Goal: Task Accomplishment & Management: Complete application form

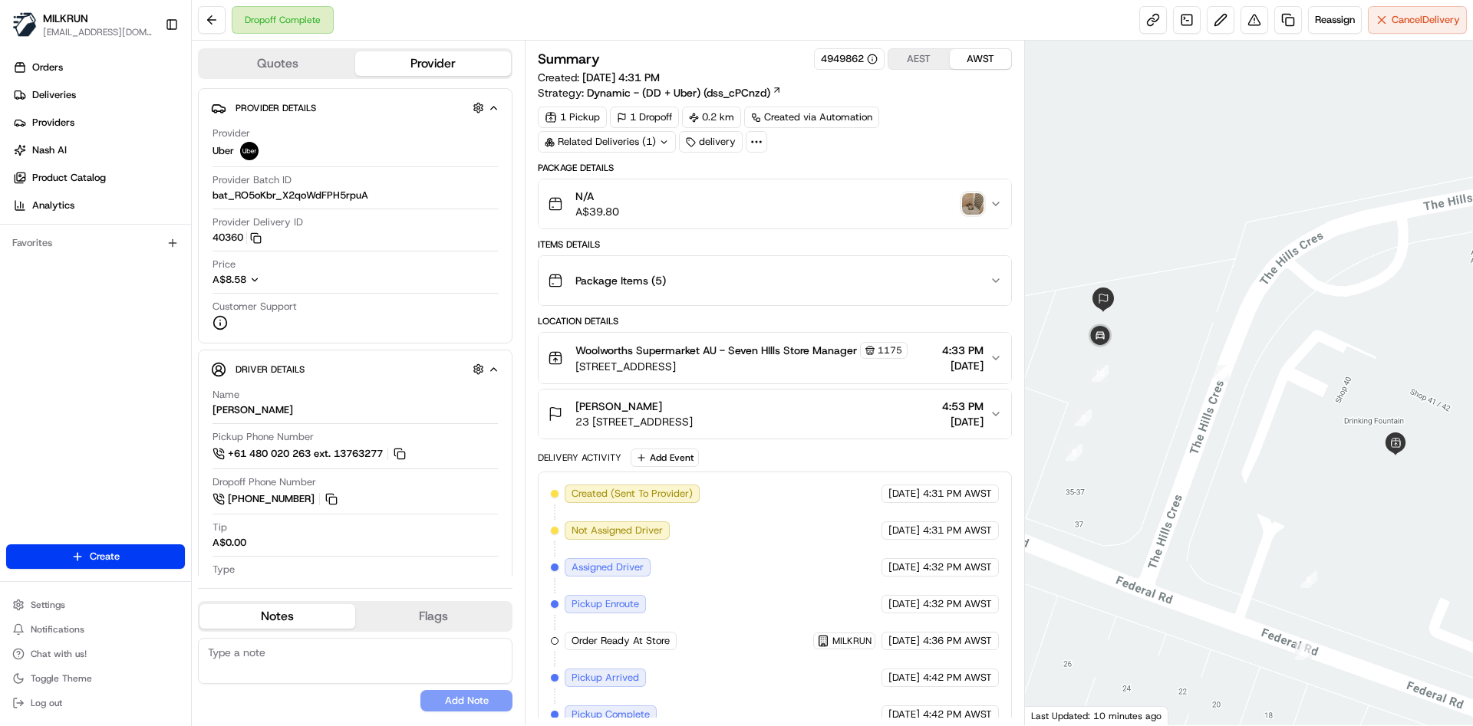
click at [968, 206] on img "button" at bounding box center [972, 203] width 21 height 21
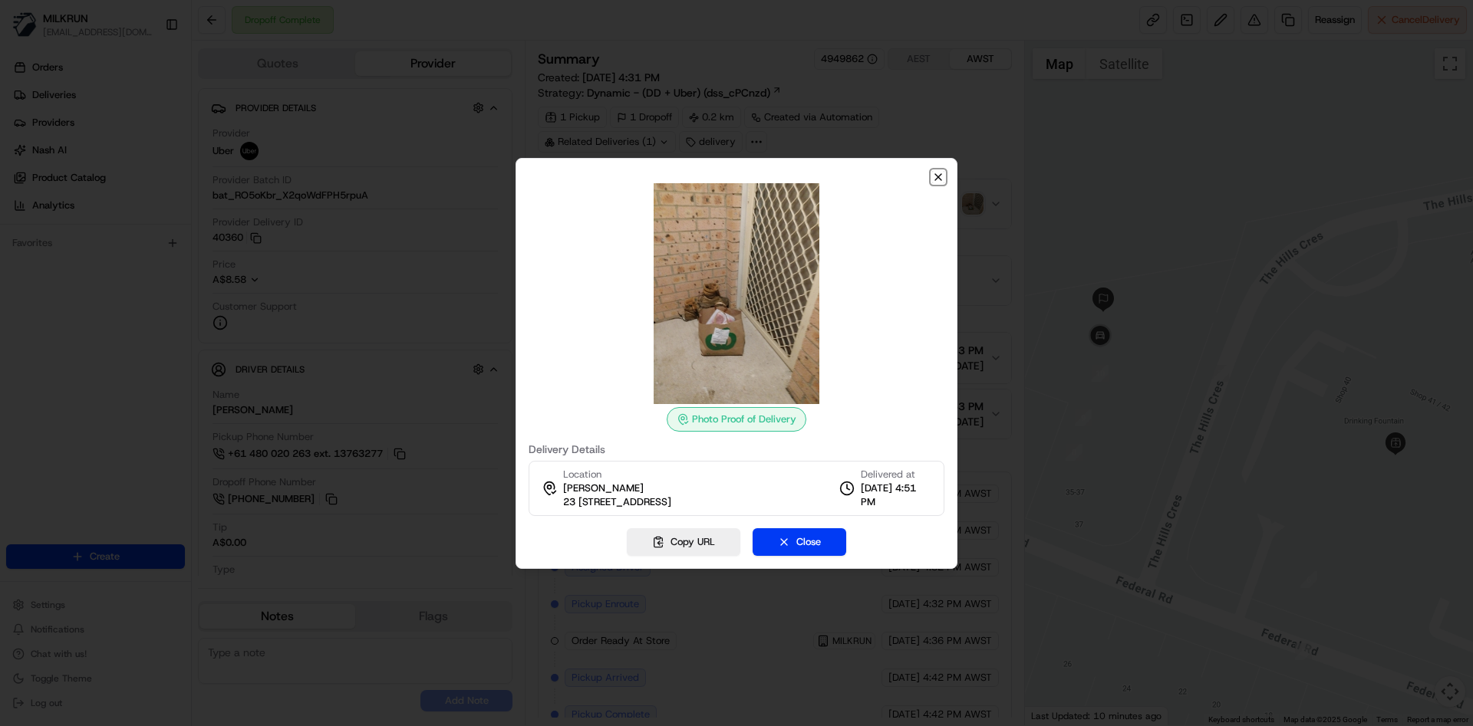
click at [935, 172] on icon "button" at bounding box center [938, 177] width 12 height 12
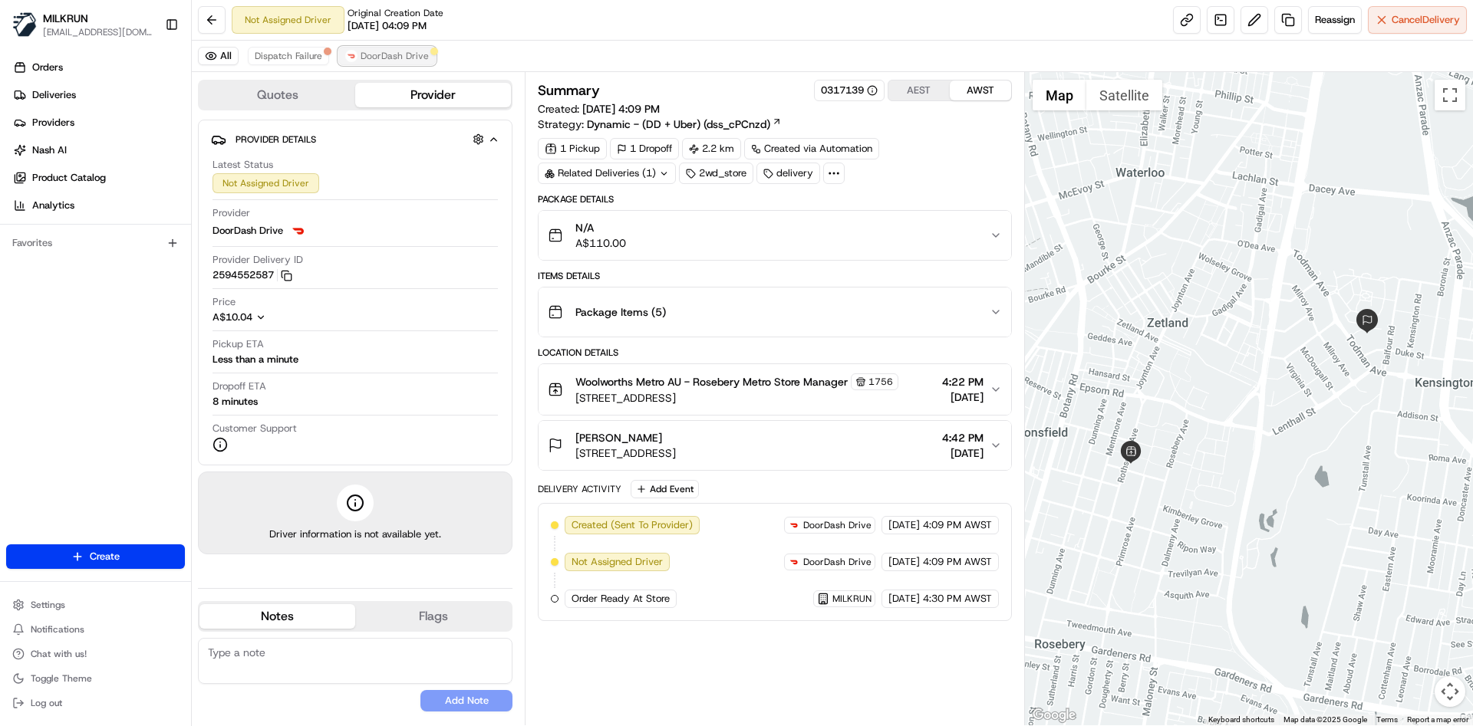
click at [382, 53] on span "DoorDash Drive" at bounding box center [394, 56] width 68 height 12
click at [285, 57] on span "Dispatch Failure" at bounding box center [288, 56] width 67 height 12
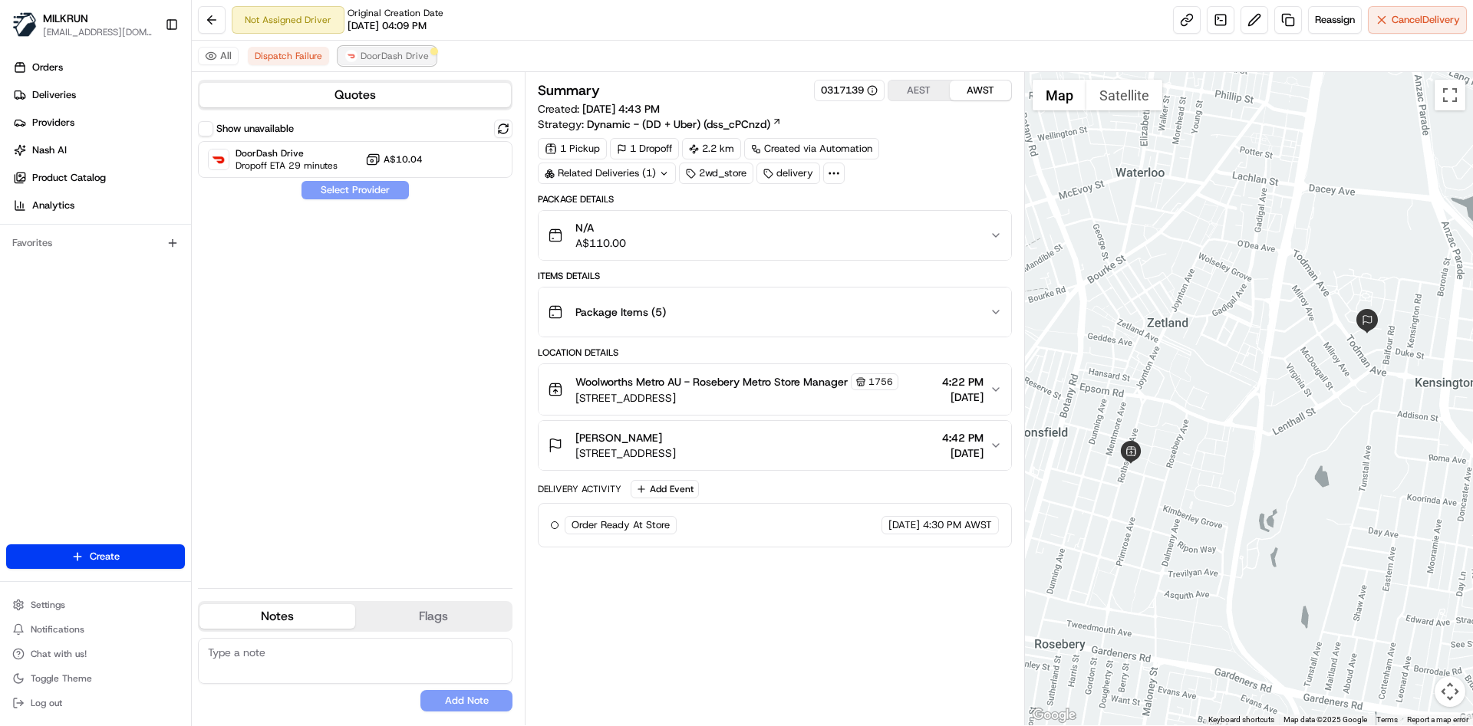
click at [371, 54] on span "DoorDash Drive" at bounding box center [394, 56] width 68 height 12
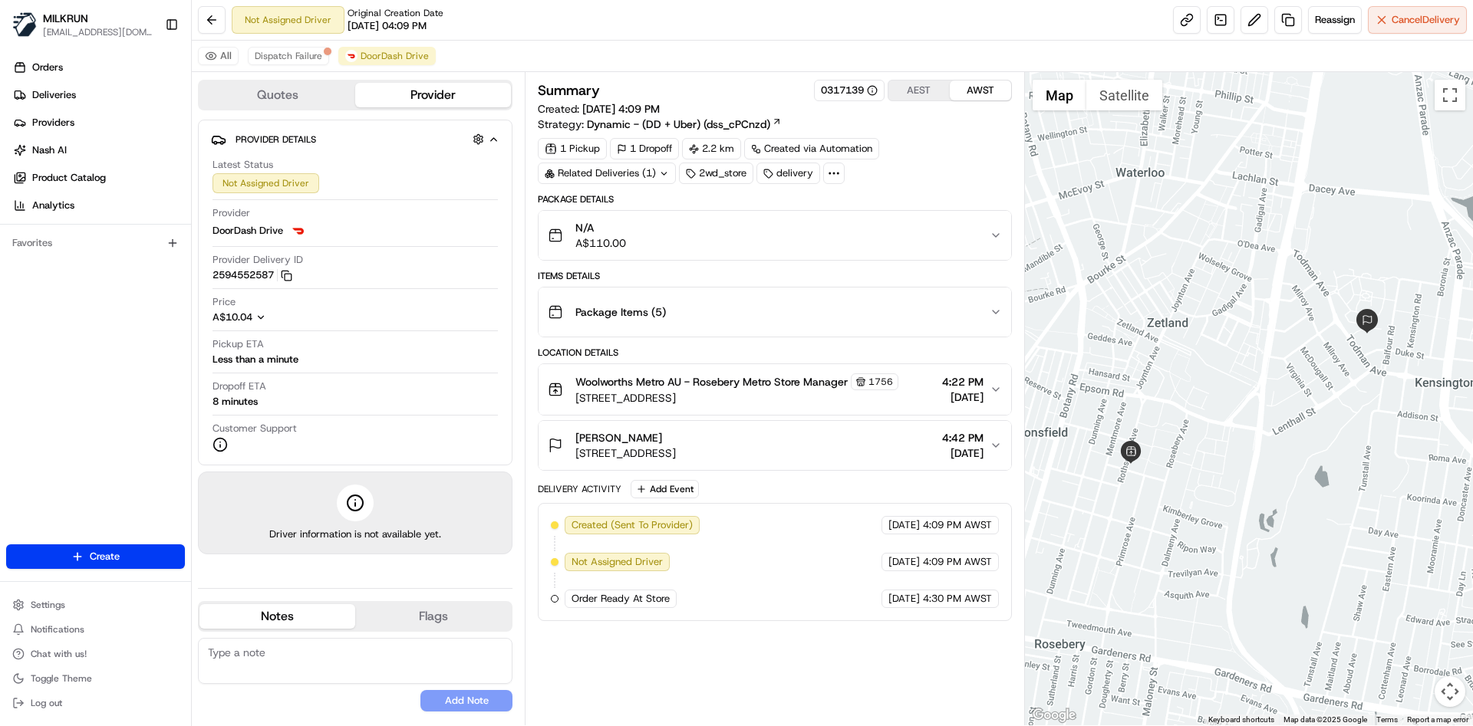
click at [875, 240] on div "N/A A$110.00" at bounding box center [768, 235] width 441 height 31
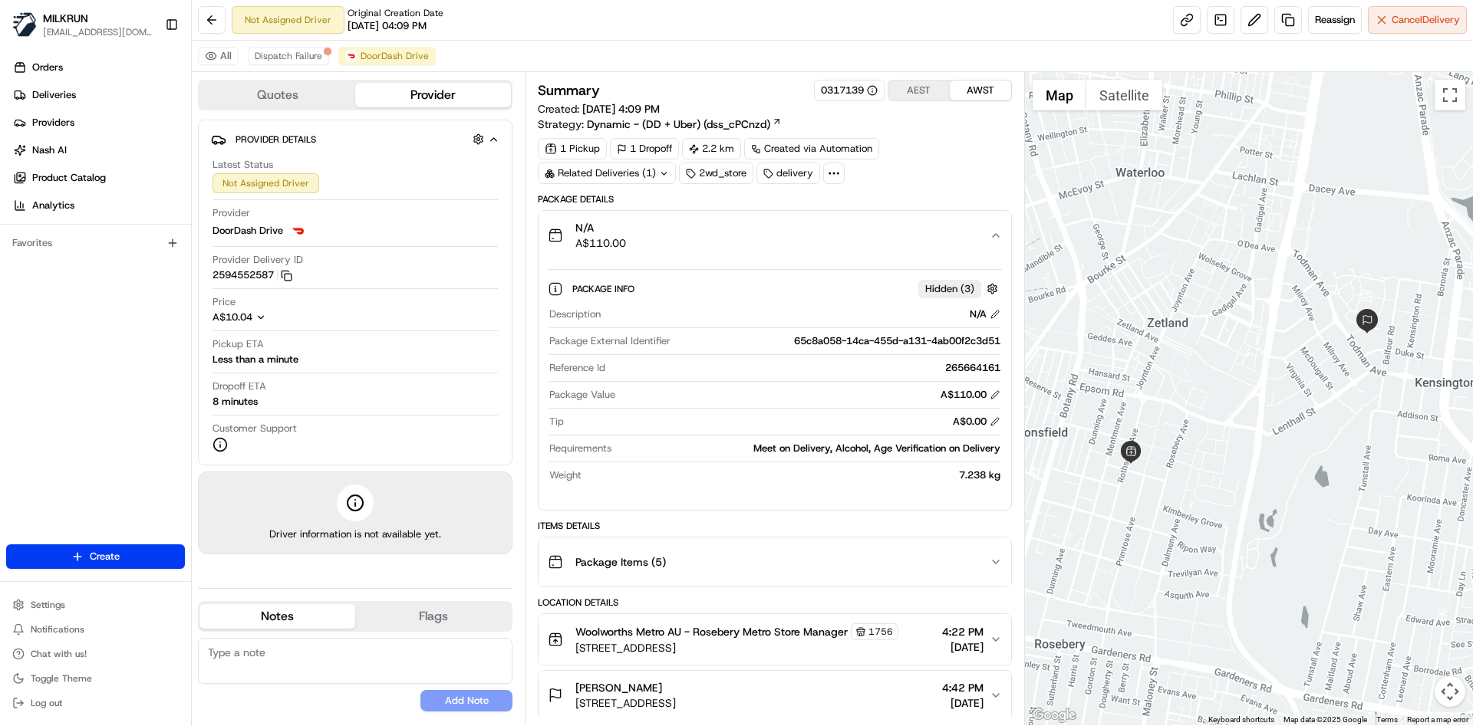
click at [875, 235] on div "N/A A$110.00" at bounding box center [768, 235] width 441 height 31
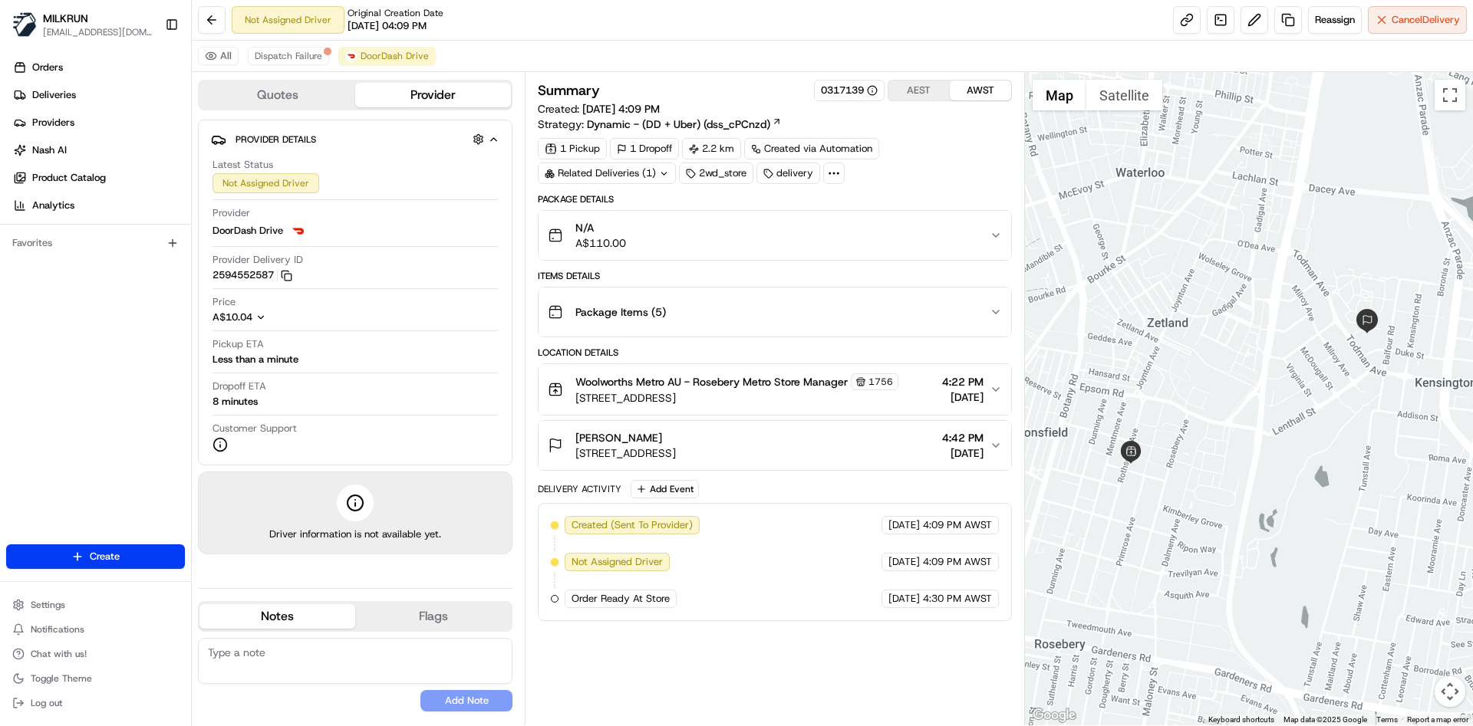
click at [873, 316] on div "Package Items ( 5 )" at bounding box center [768, 312] width 441 height 31
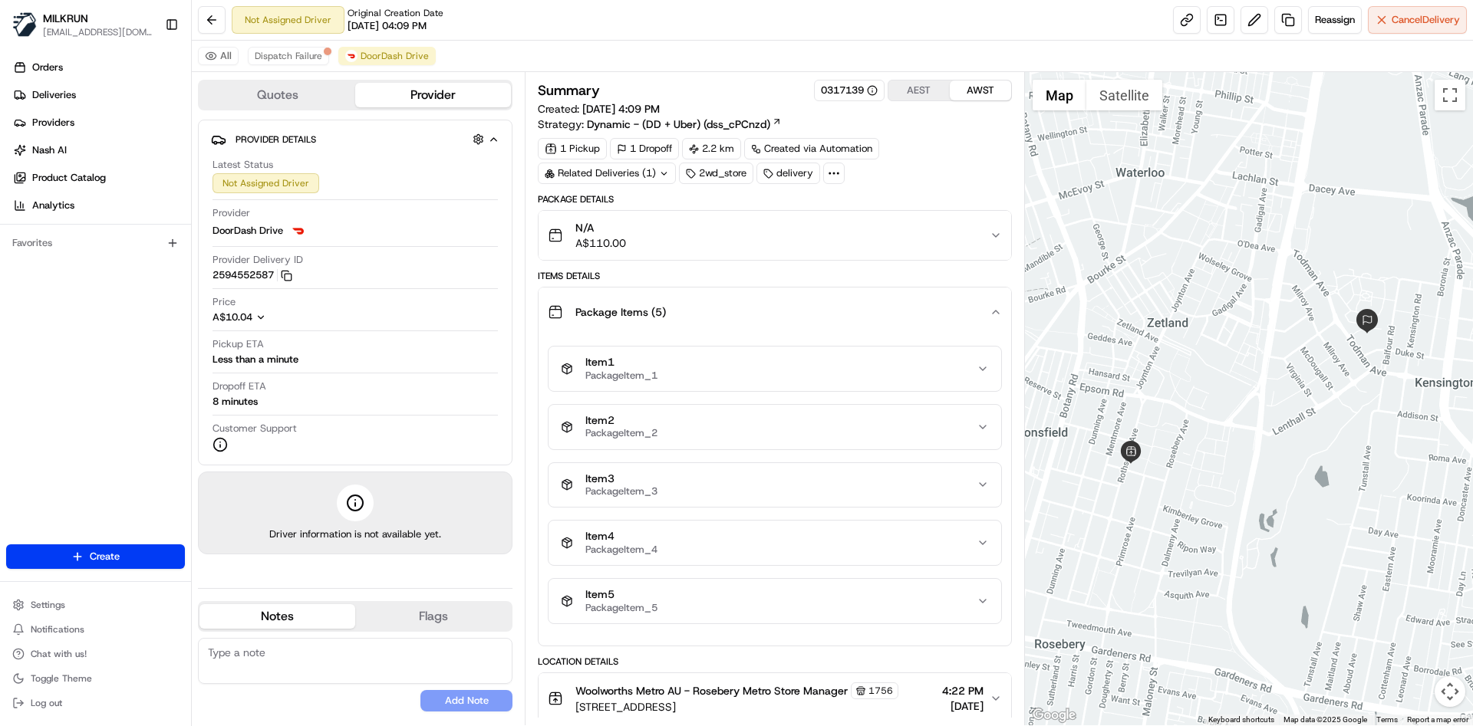
click at [873, 316] on div "Package Items ( 5 )" at bounding box center [768, 312] width 441 height 31
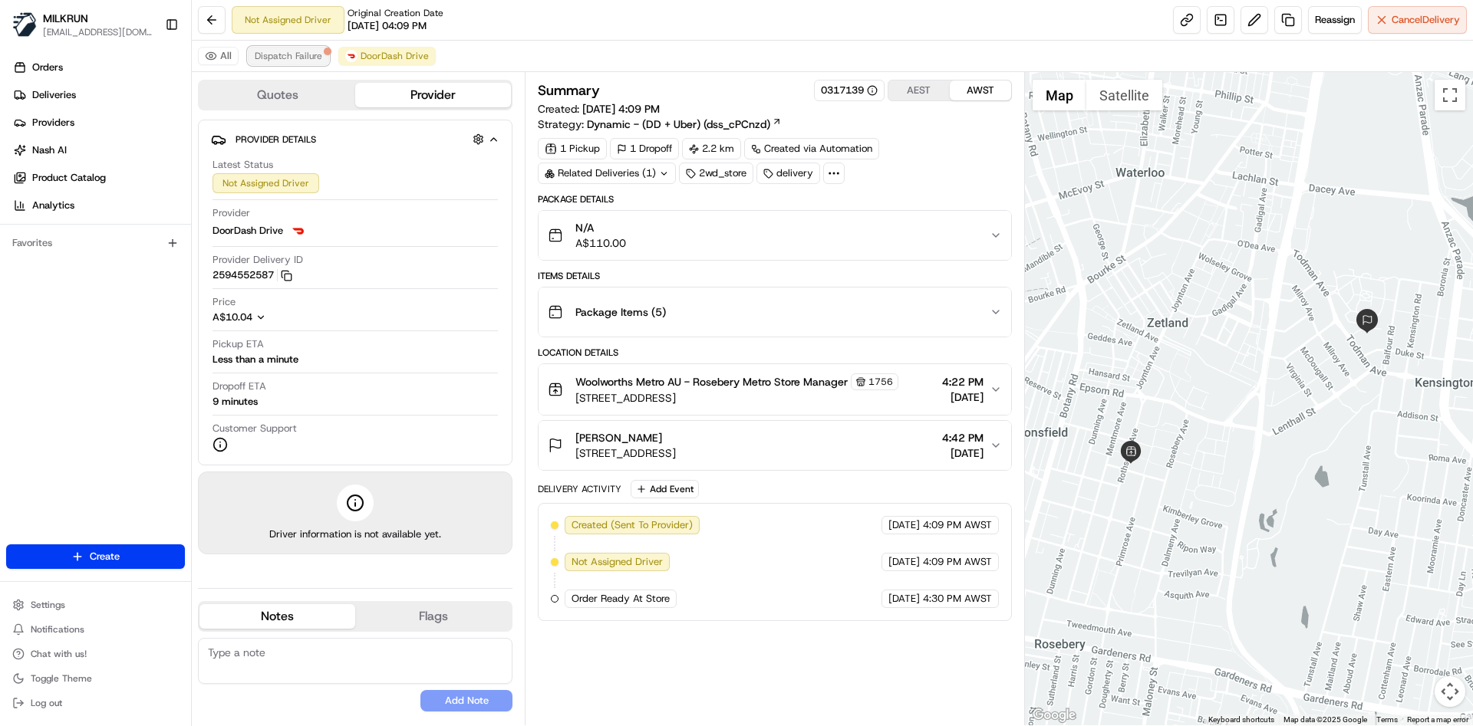
click at [297, 61] on span "Dispatch Failure" at bounding box center [288, 56] width 67 height 12
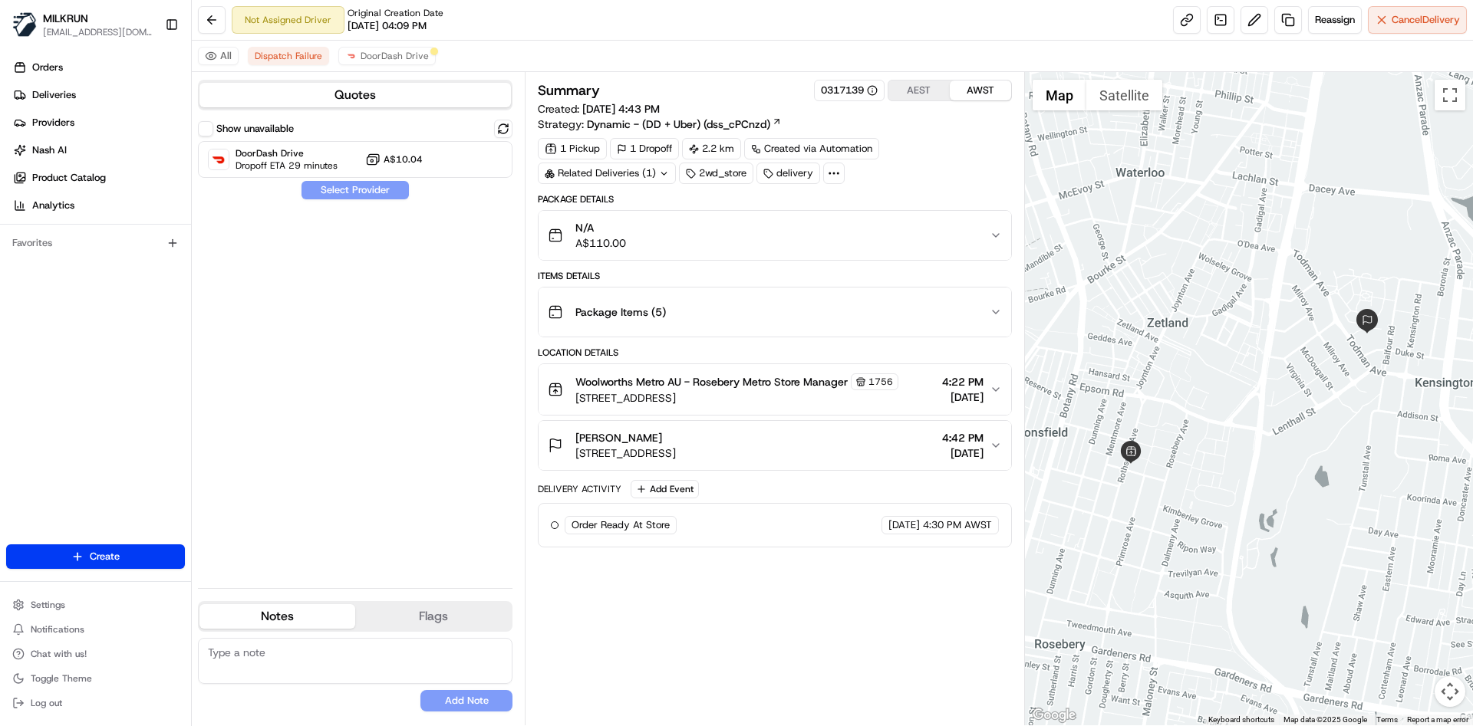
click at [262, 472] on div "Show unavailable DoorDash Drive Dropoff ETA 29 minutes A$10.04 Select Provider" at bounding box center [355, 348] width 314 height 456
click at [972, 292] on button "Package Items ( 5 )" at bounding box center [774, 312] width 472 height 49
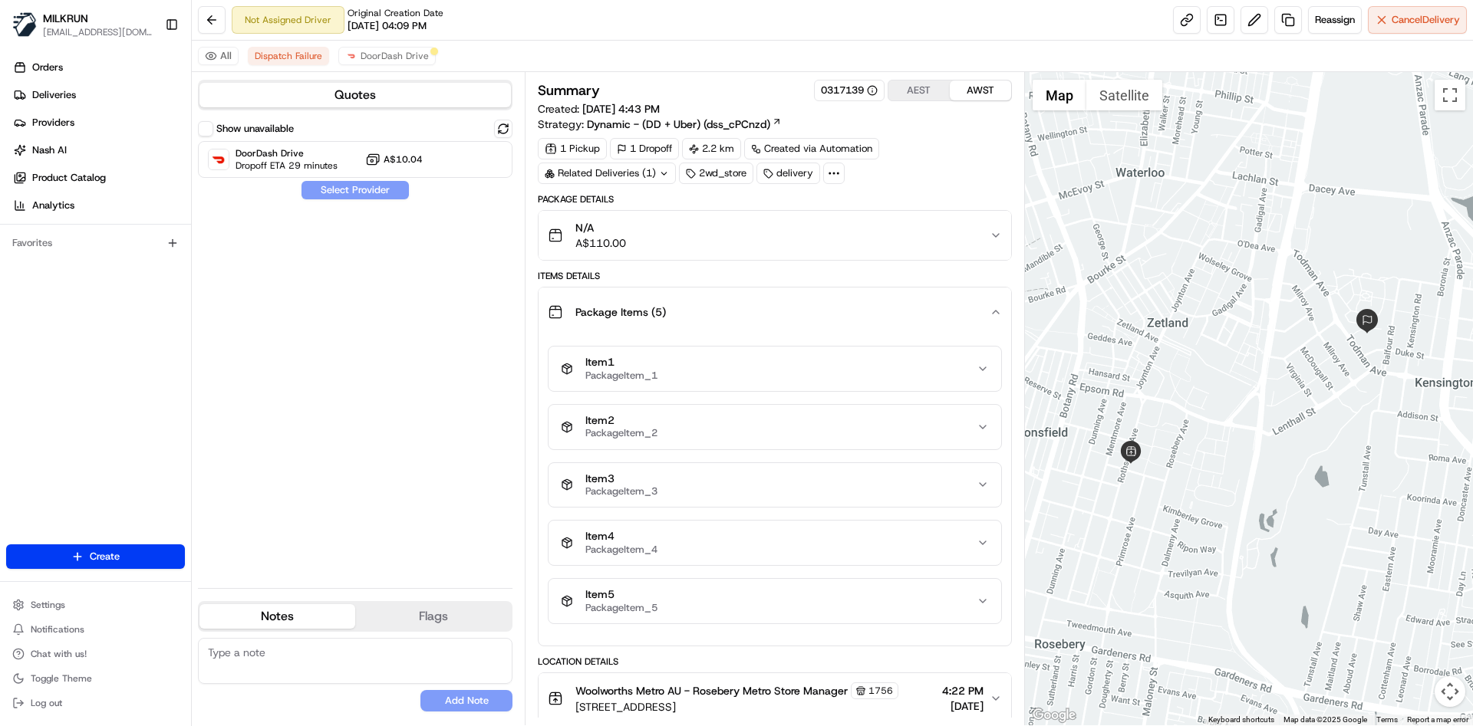
click at [972, 305] on div "Package Items ( 5 )" at bounding box center [768, 312] width 441 height 31
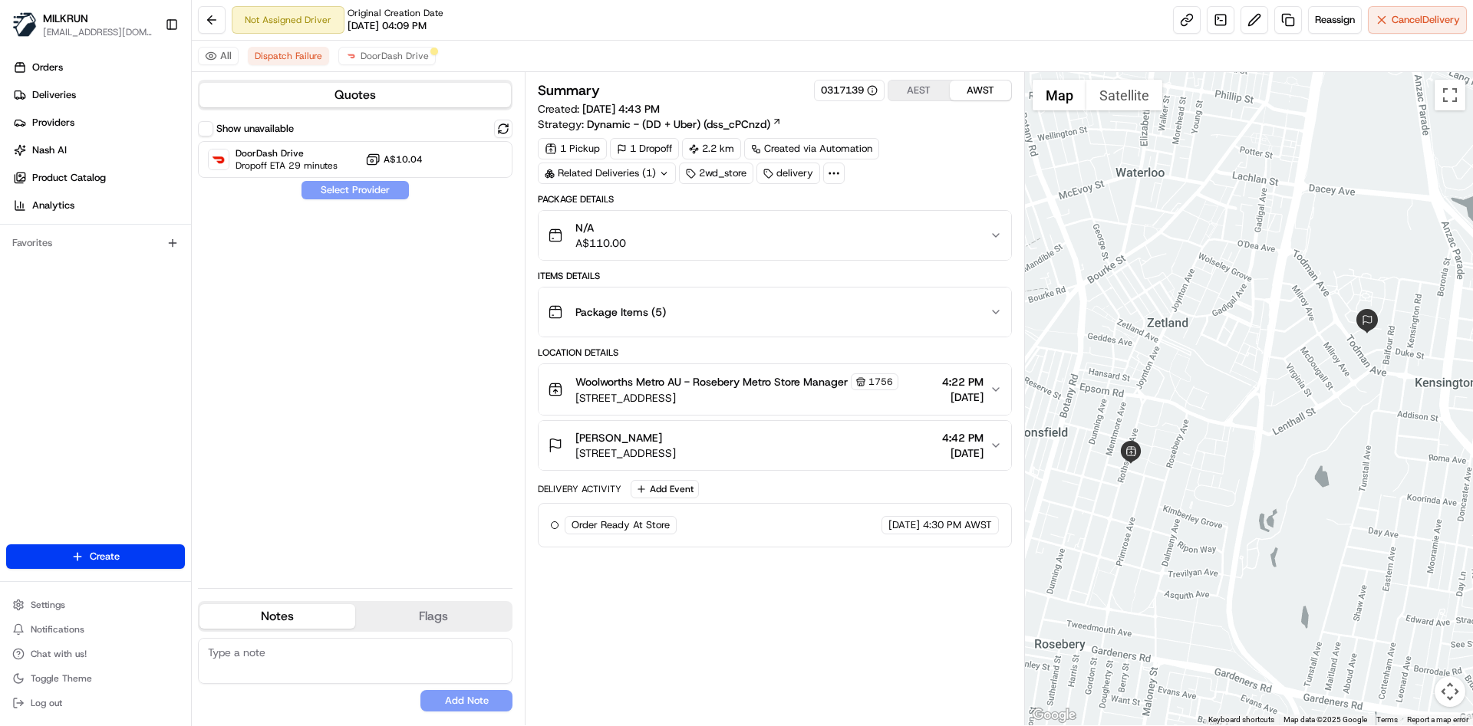
click at [993, 238] on icon "button" at bounding box center [995, 235] width 12 height 12
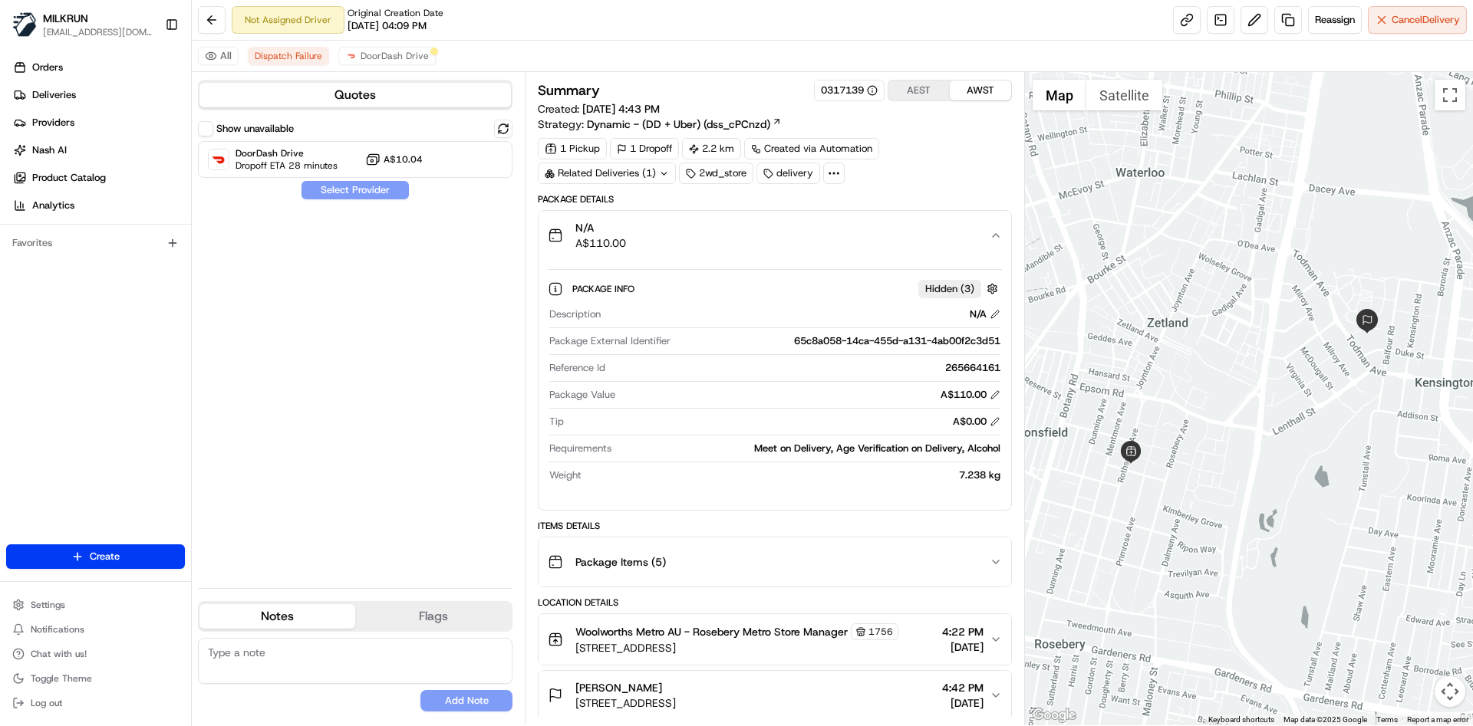
click at [891, 229] on div "N/A A$110.00" at bounding box center [768, 235] width 441 height 31
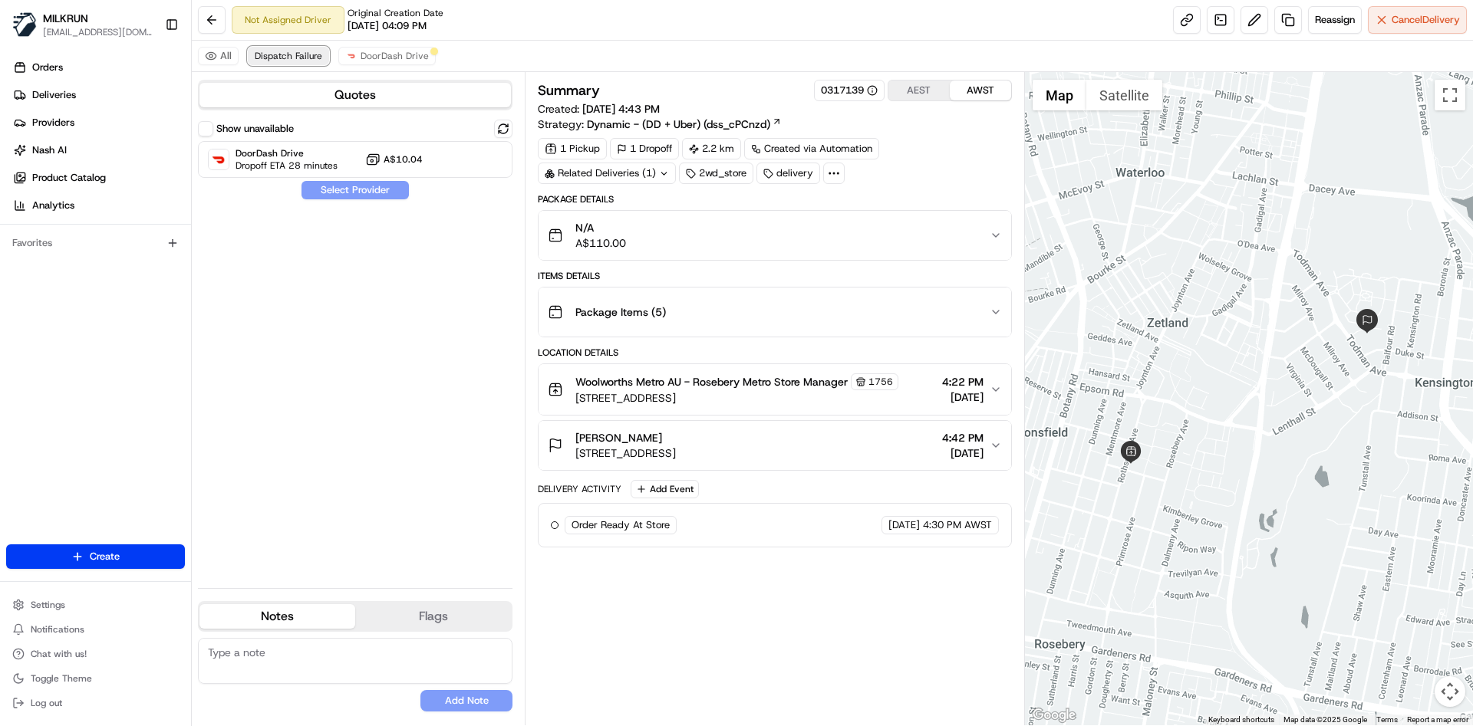
click at [298, 64] on button "Dispatch Failure" at bounding box center [288, 56] width 81 height 18
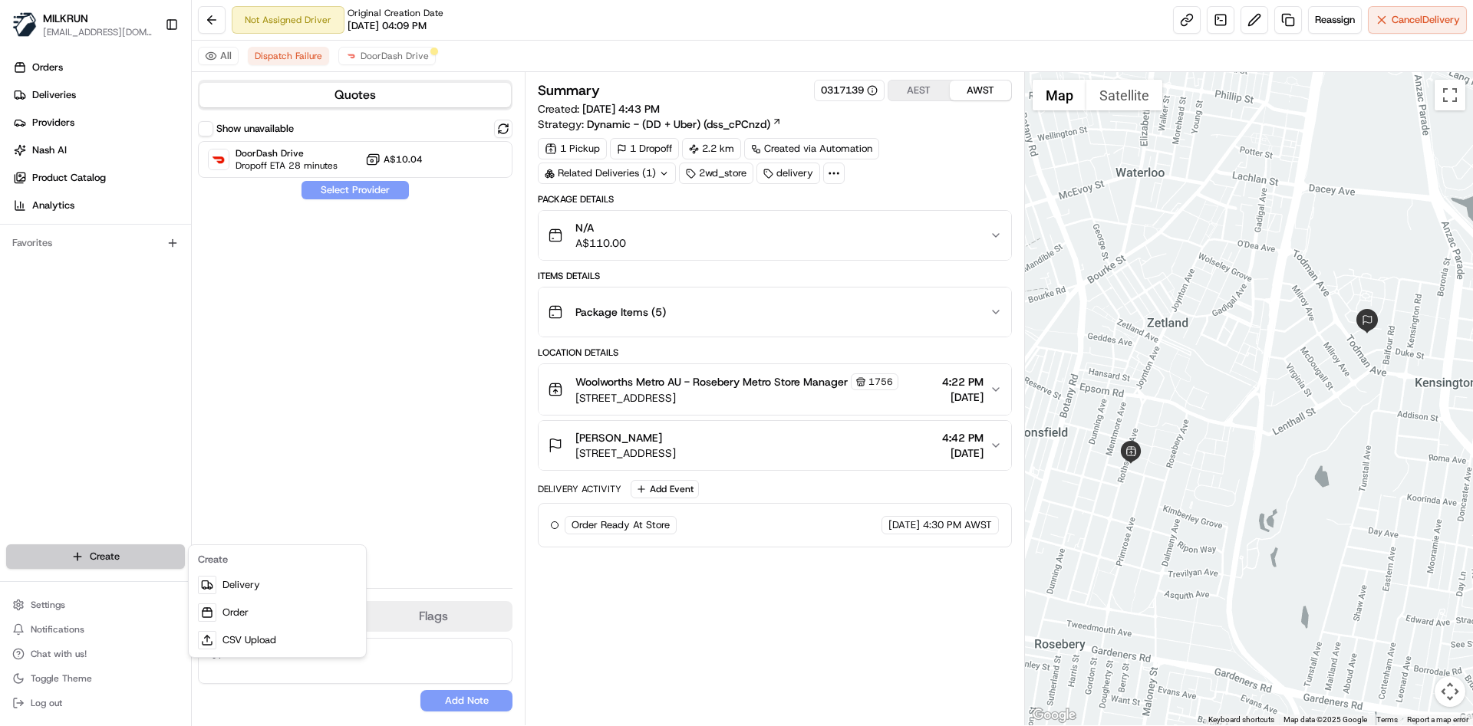
click at [102, 551] on html "MILKRUN [EMAIL_ADDRESS][DOMAIN_NAME] Toggle Sidebar Orders Deliveries Providers…" at bounding box center [736, 363] width 1473 height 726
click at [242, 583] on link "Delivery" at bounding box center [277, 585] width 171 height 28
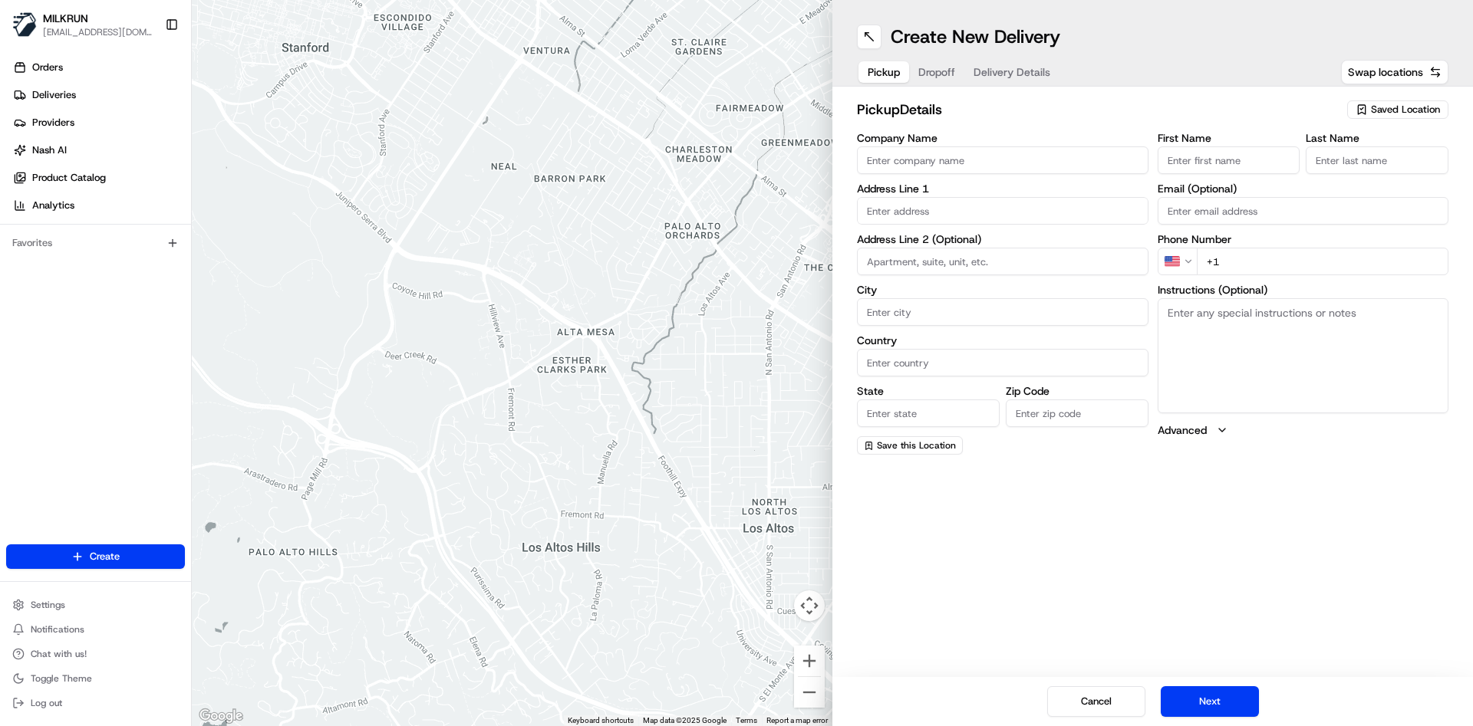
click at [1195, 160] on input "First Name" at bounding box center [1228, 160] width 143 height 28
paste input "[PERSON_NAME]"
drag, startPoint x: 1237, startPoint y: 160, endPoint x: 1201, endPoint y: 160, distance: 36.0
click at [1201, 160] on input "[PERSON_NAME]" at bounding box center [1228, 160] width 143 height 28
type input "[PERSON_NAME]"
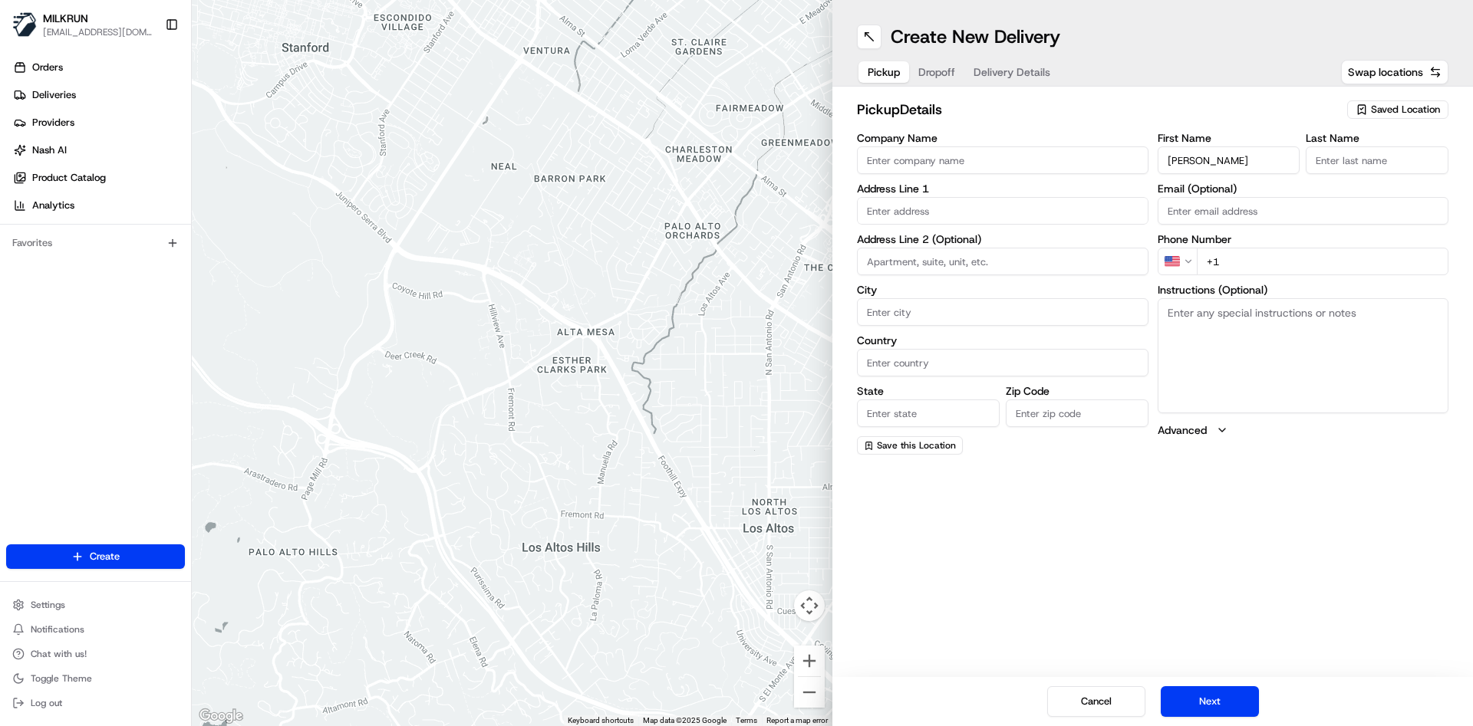
click at [1356, 160] on input "Last Name" at bounding box center [1376, 160] width 143 height 28
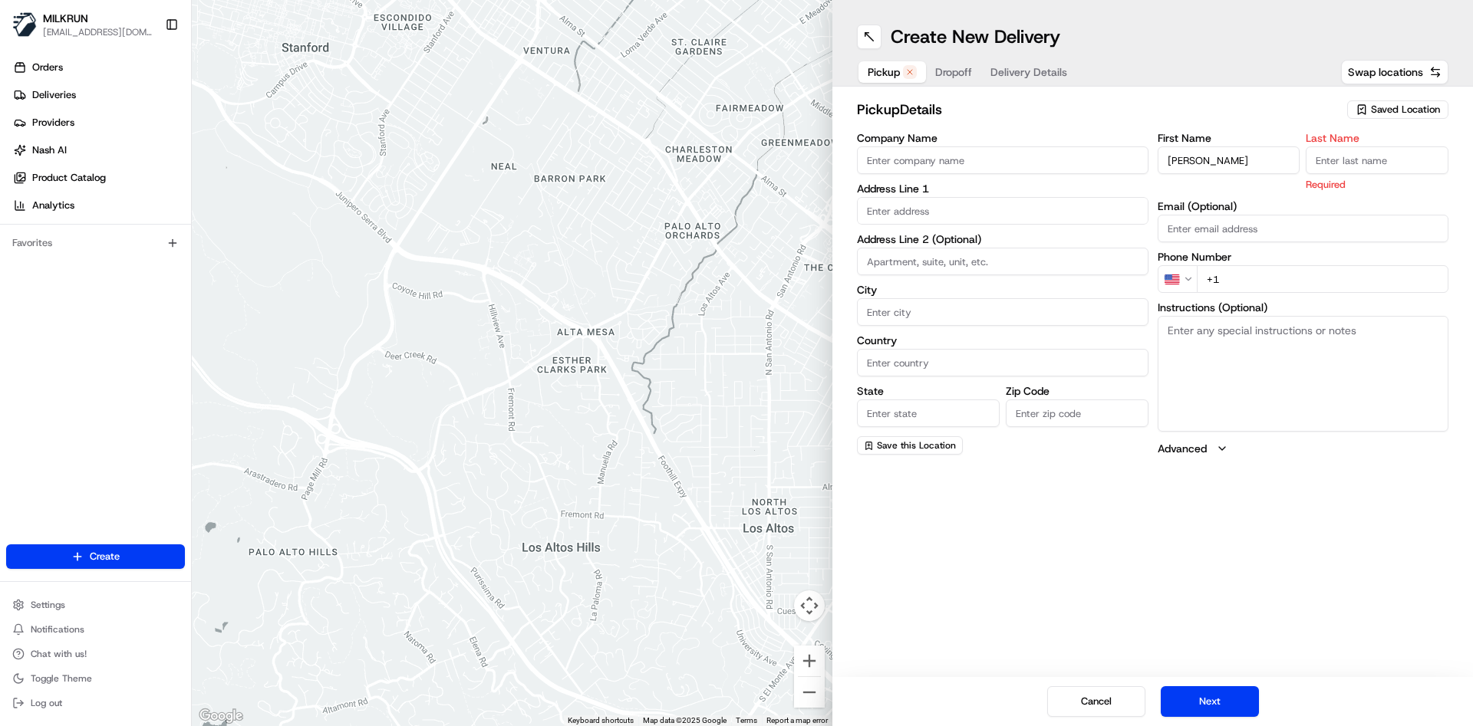
paste input "[PERSON_NAME]"
type input "[PERSON_NAME]"
click at [1252, 158] on input "[PERSON_NAME]" at bounding box center [1228, 160] width 143 height 28
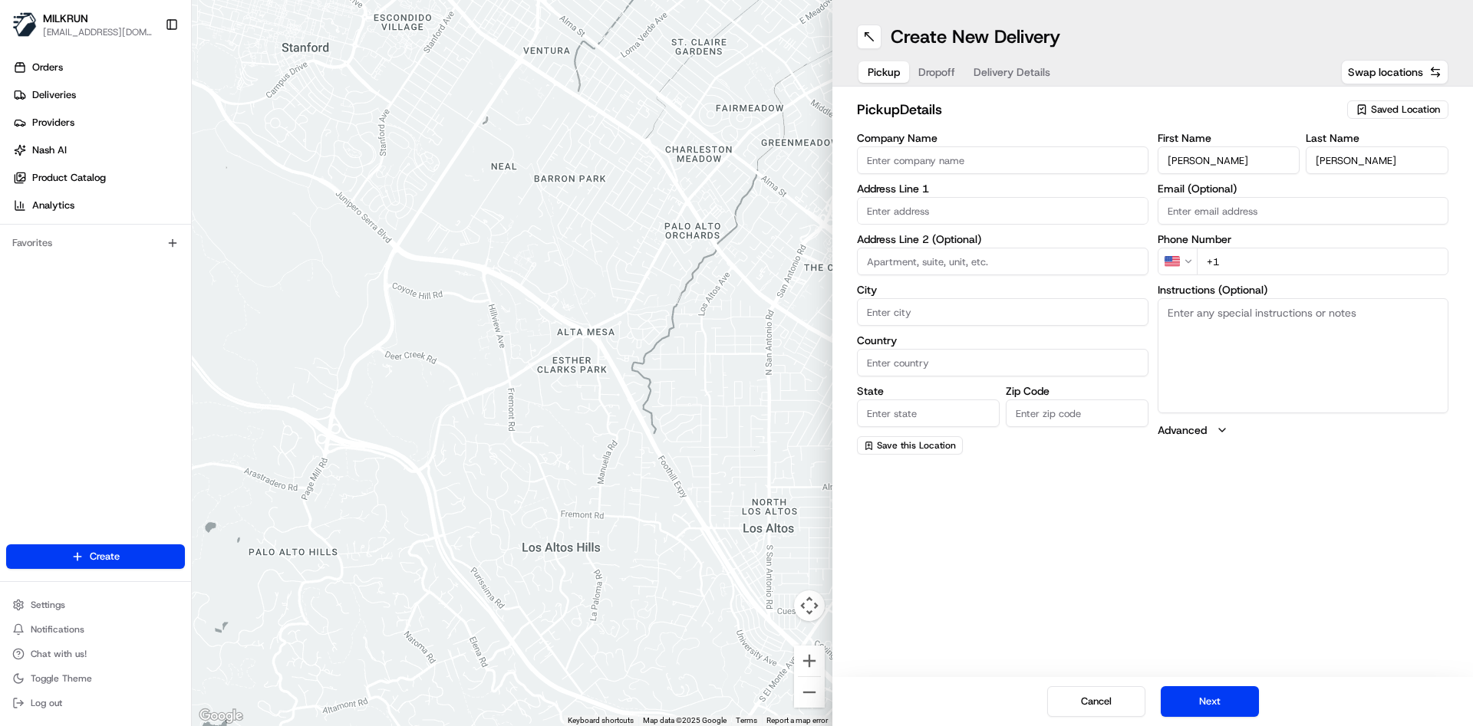
type input "[PERSON_NAME]"
click at [1348, 160] on input "[PERSON_NAME]" at bounding box center [1376, 160] width 143 height 28
type input "[PERSON_NAME]"
click at [891, 209] on input "text" at bounding box center [1002, 211] width 291 height 28
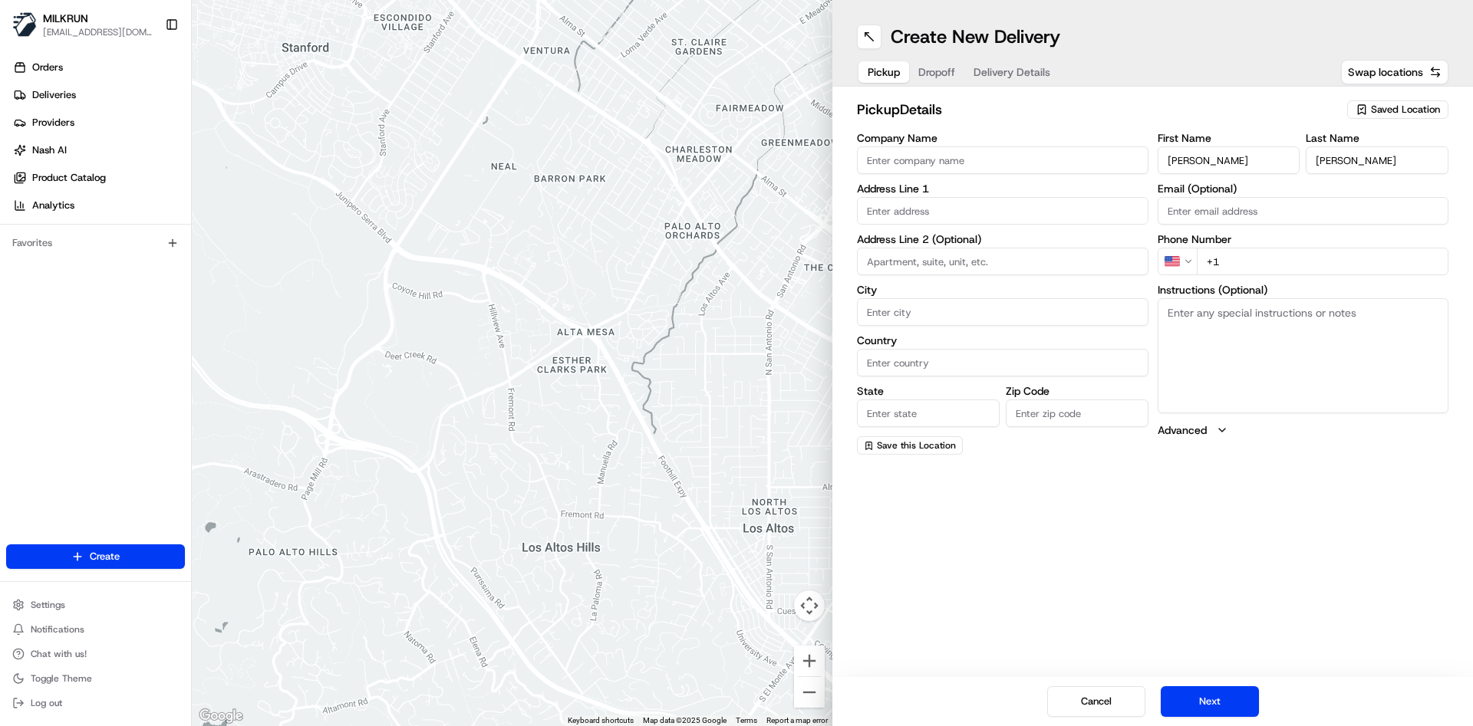
paste input "[STREET_ADDRESS]"
click at [903, 233] on div "[STREET_ADDRESS]" at bounding box center [1003, 243] width 284 height 23
type input "[STREET_ADDRESS]"
type input "89"
type input "[GEOGRAPHIC_DATA]"
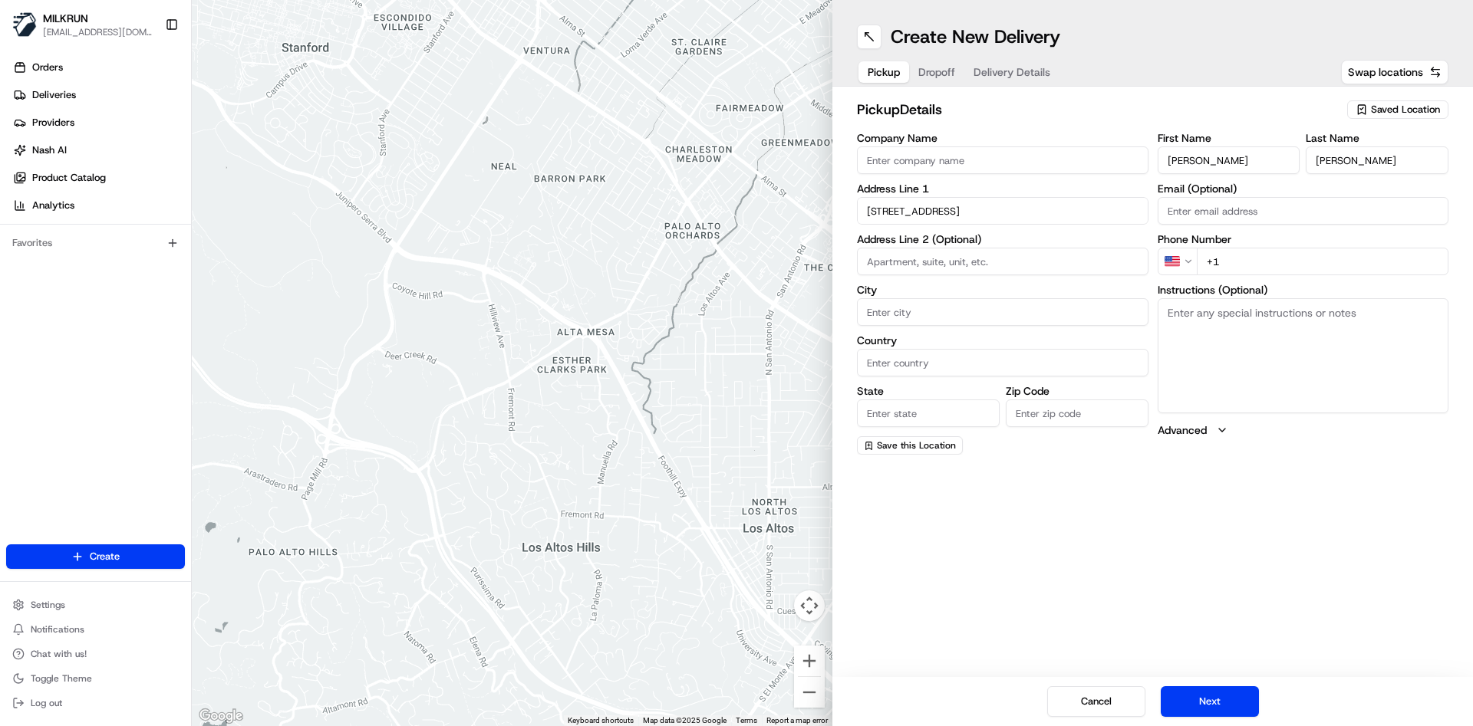
type input "[GEOGRAPHIC_DATA]"
type input "2033"
type input "[STREET_ADDRESS]"
